Goal: Task Accomplishment & Management: Use online tool/utility

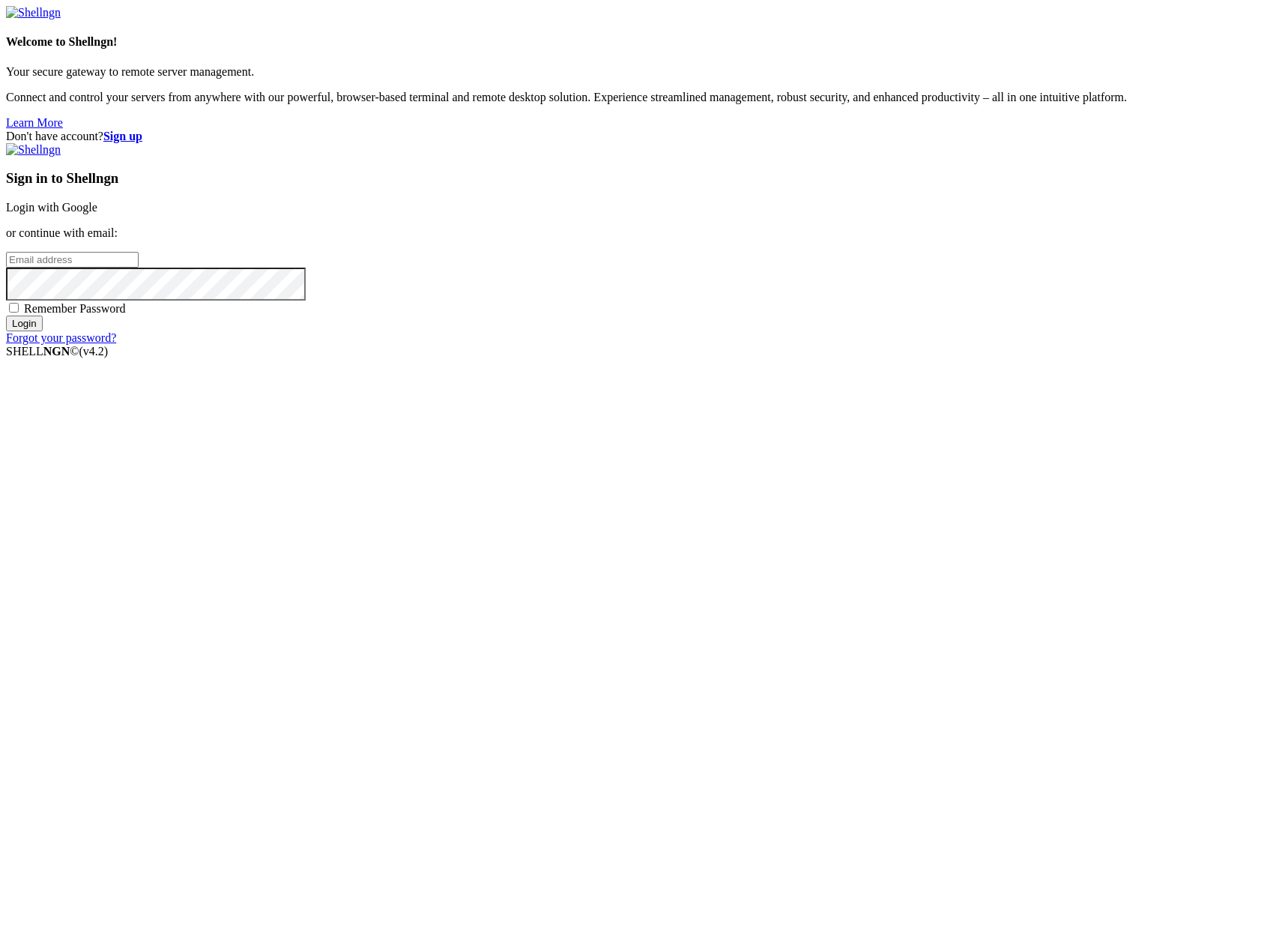
click at [97, 213] on link "Login with Google" at bounding box center [52, 207] width 91 height 13
